Goal: Complete application form

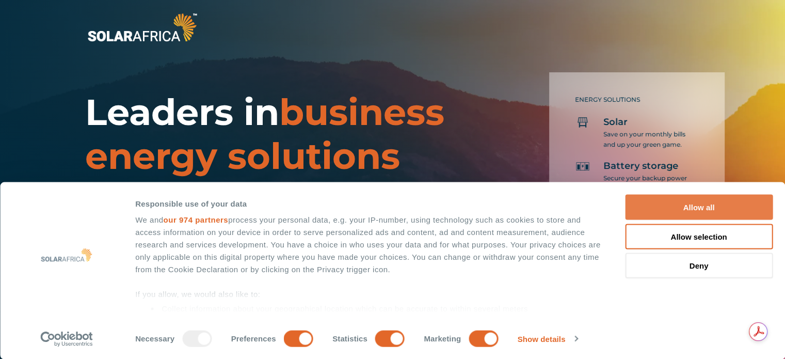
click at [695, 208] on button "Allow all" at bounding box center [699, 206] width 148 height 25
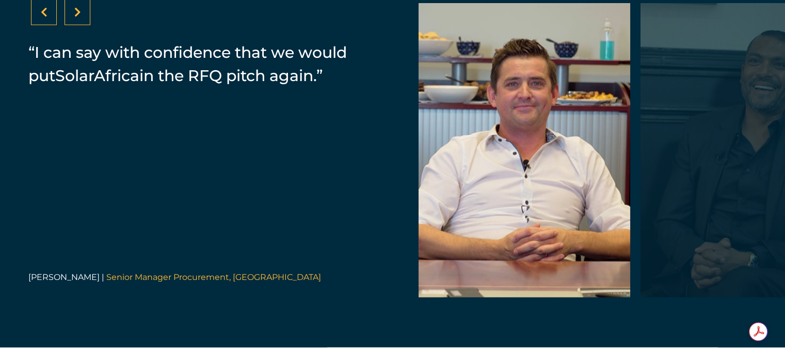
scroll to position [2167, 0]
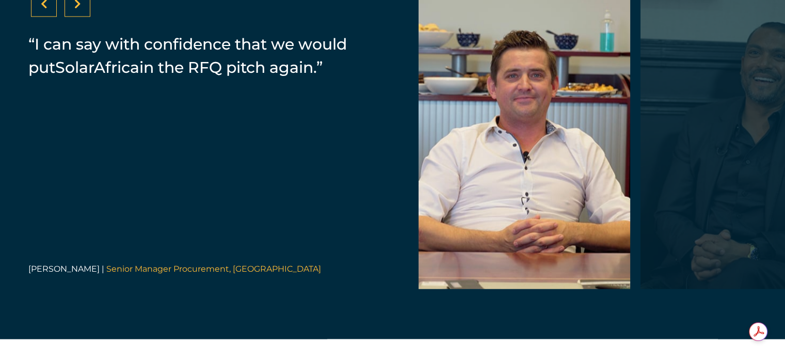
drag, startPoint x: 786, startPoint y: 184, endPoint x: 787, endPoint y: 245, distance: 61.4
click at [396, 187] on div "“SolarAfrica provided us with a PPA. It's a zero investment cost for Zibo which…" at bounding box center [392, 142] width 785 height 394
drag, startPoint x: 396, startPoint y: 187, endPoint x: 504, endPoint y: 155, distance: 113.0
click at [504, 155] on div "“SolarAfrica provided us with a PPA. It's a zero investment cost for Zibo which…" at bounding box center [392, 142] width 785 height 394
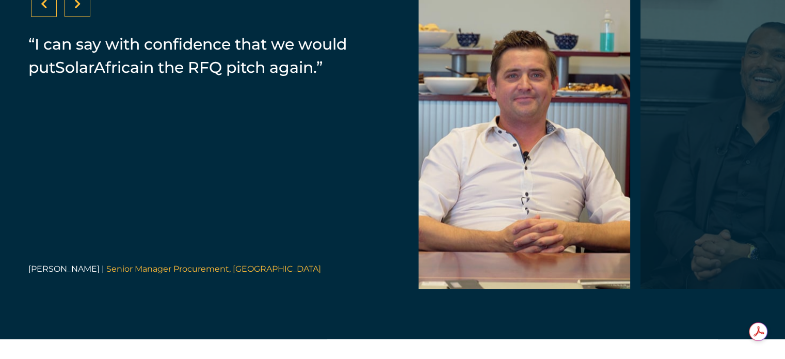
click at [504, 155] on div at bounding box center [524, 142] width 212 height 294
click at [657, 154] on div at bounding box center [746, 142] width 212 height 294
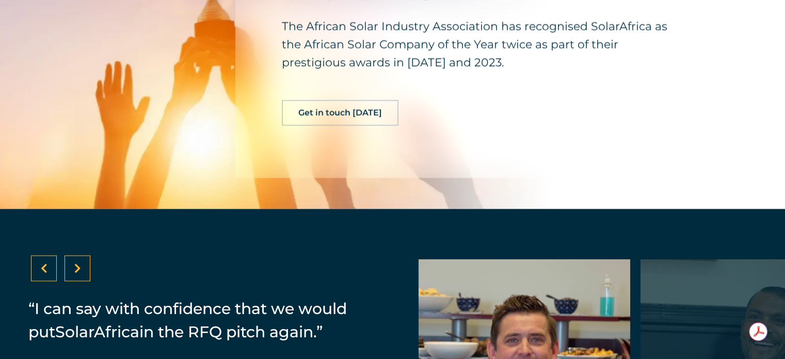
scroll to position [1916, 0]
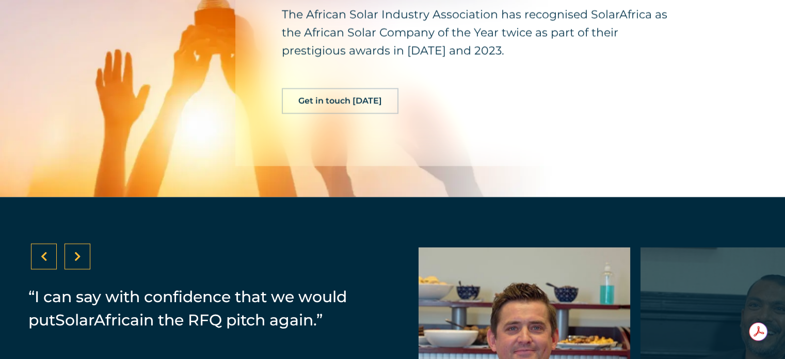
click at [350, 105] on span "Get in touch [DATE]" at bounding box center [340, 100] width 84 height 8
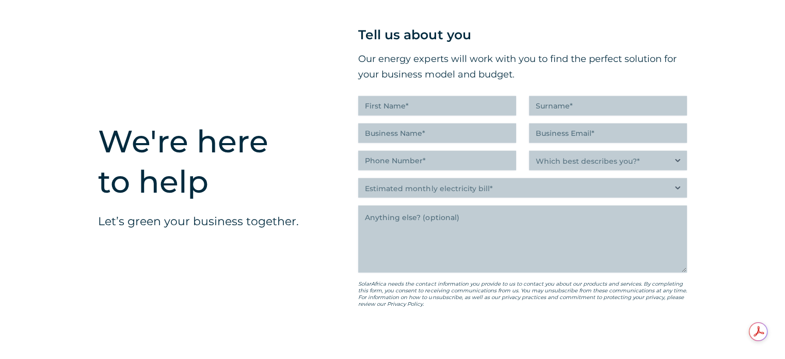
scroll to position [2544, 0]
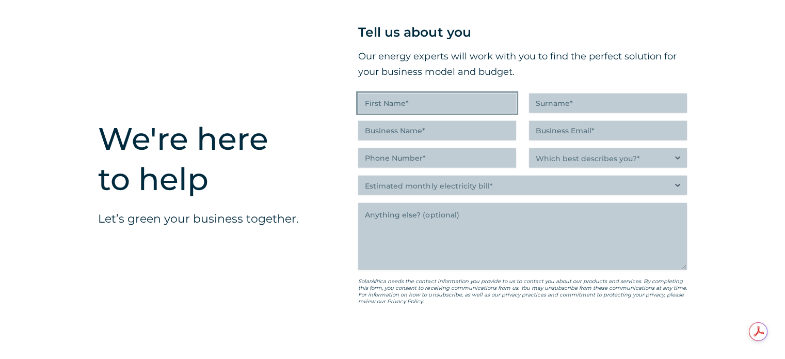
click at [381, 104] on input "First Name (Required)" at bounding box center [437, 103] width 158 height 20
type input "[PERSON_NAME]"
type input "Koen"
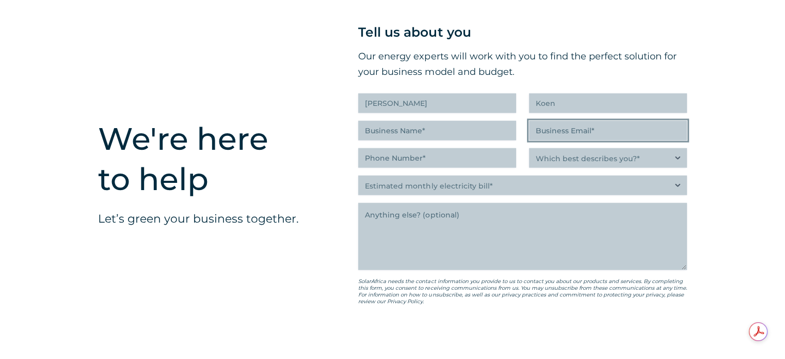
type input "[EMAIL_ADDRESS][DOMAIN_NAME]"
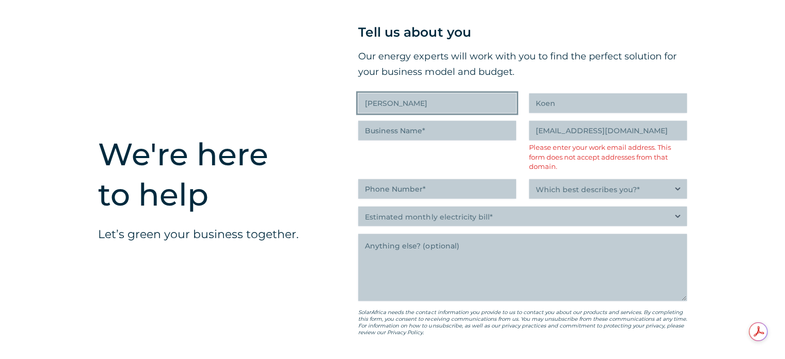
scroll to position [2559, 0]
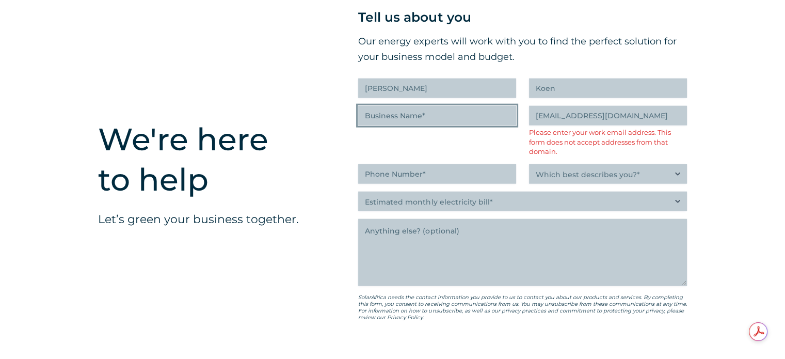
click at [418, 123] on input "Business Name (Required)" at bounding box center [437, 116] width 158 height 20
type input "Sunninghill Service Centre"
type input "(062) 867-4456"
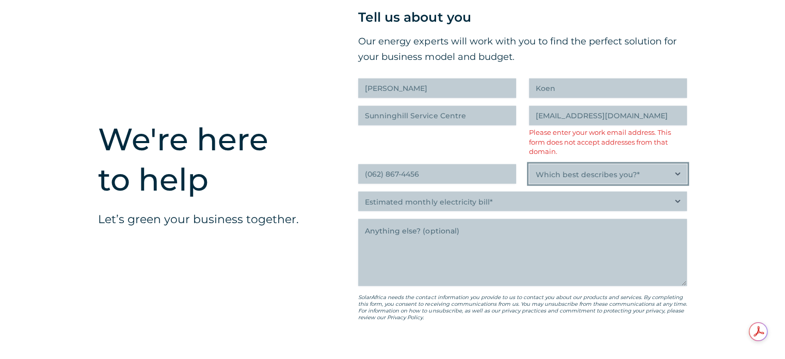
click at [676, 181] on select "Which best describes you?* Researching and identifying the best energy solution…" at bounding box center [608, 174] width 158 height 20
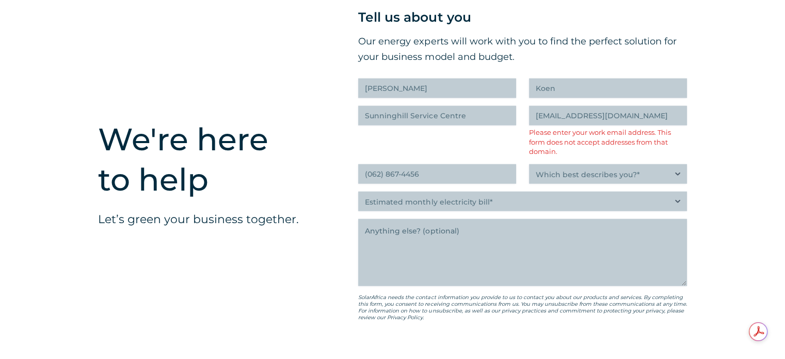
click at [753, 159] on div "We're here to help Let’s green your business together. " (Required) " indicates…" at bounding box center [392, 215] width 785 height 537
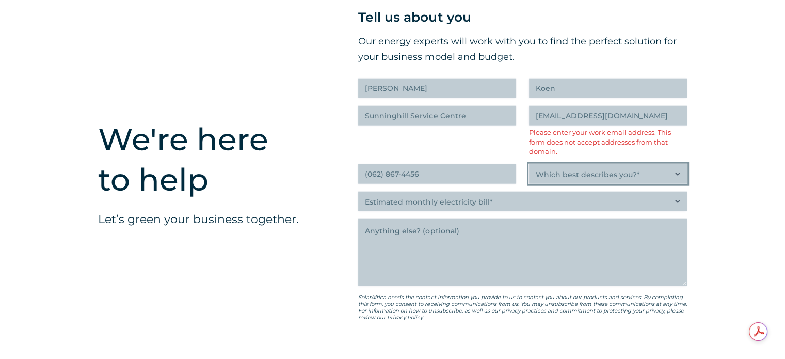
click at [662, 179] on select "Which best describes you?* Researching and identifying the best energy solution…" at bounding box center [608, 174] width 158 height 20
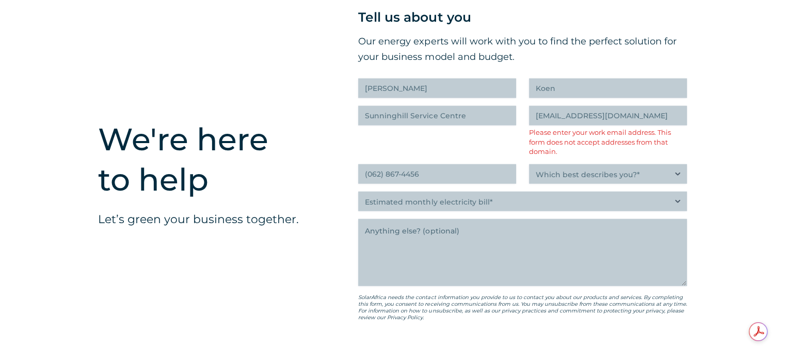
click at [776, 112] on div "We're here to help Let’s green your business together. " (Required) " indicates…" at bounding box center [392, 215] width 785 height 537
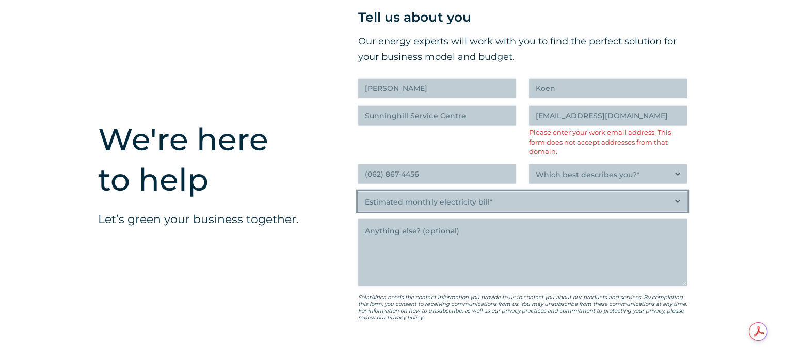
click at [675, 206] on select "Estimated monthly electricity bill* Less than R500K More than R500K" at bounding box center [522, 201] width 329 height 20
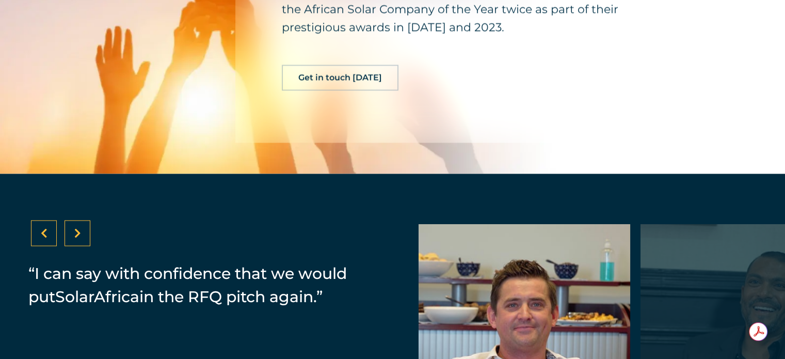
scroll to position [1916, 0]
